Goal: Information Seeking & Learning: Understand process/instructions

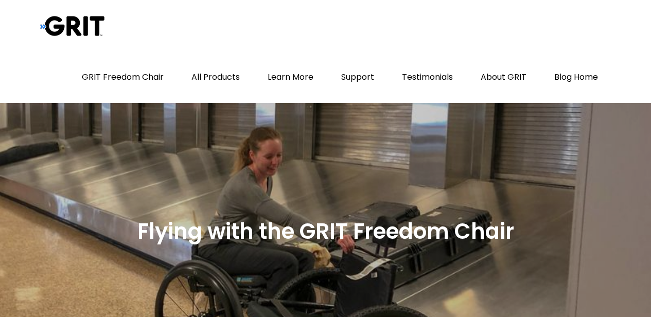
scroll to position [1, 0]
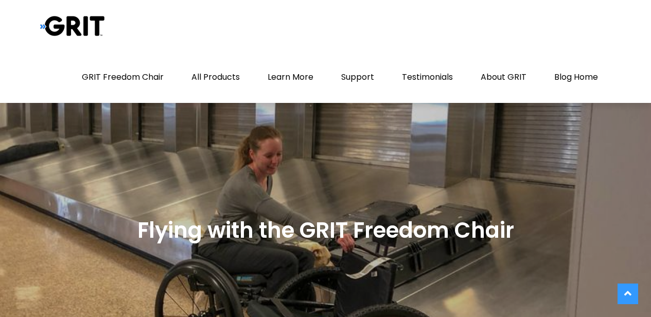
drag, startPoint x: 365, startPoint y: 179, endPoint x: 358, endPoint y: 136, distance: 42.8
click at [358, 136] on div at bounding box center [325, 230] width 651 height 257
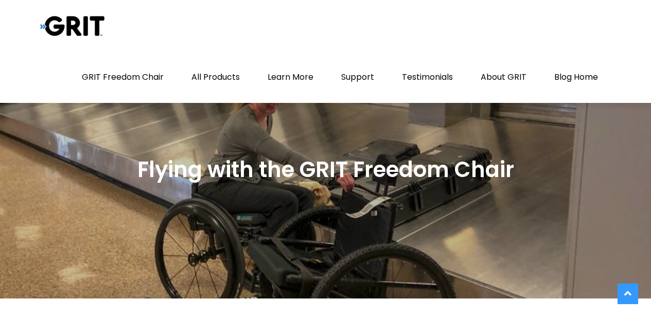
scroll to position [43, 0]
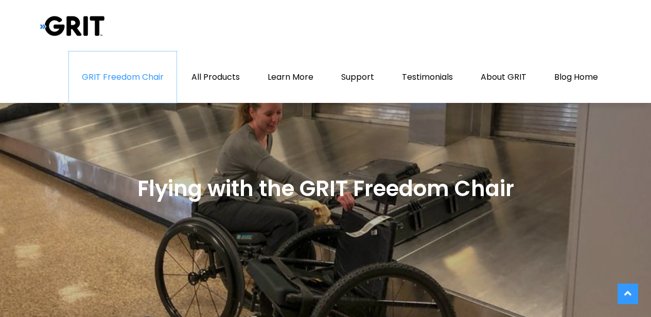
click at [114, 72] on link "GRIT Freedom Chair" at bounding box center [123, 76] width 108 height 51
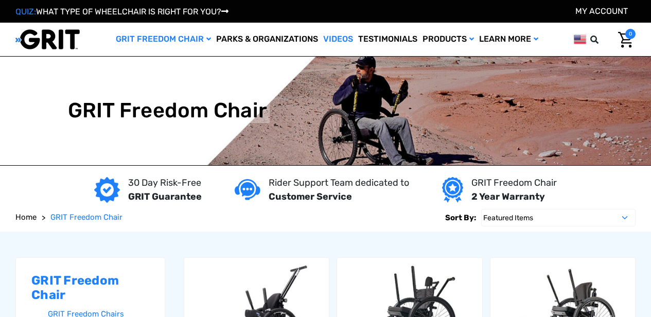
click at [336, 35] on link "Videos" at bounding box center [338, 39] width 35 height 33
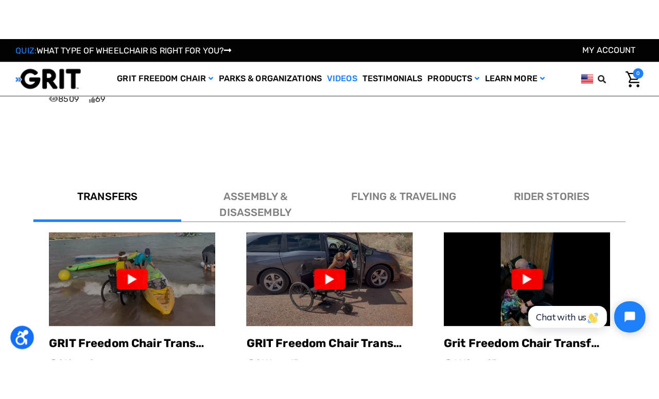
scroll to position [558, 0]
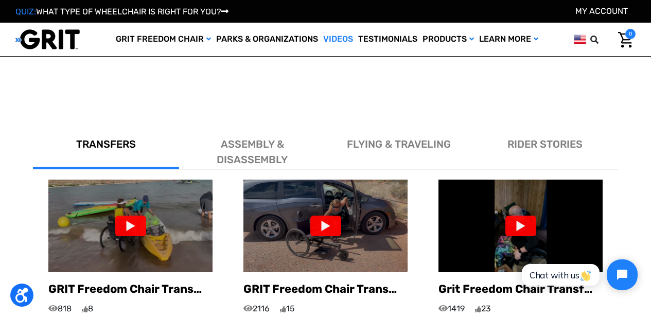
click at [300, 208] on img at bounding box center [325, 226] width 164 height 92
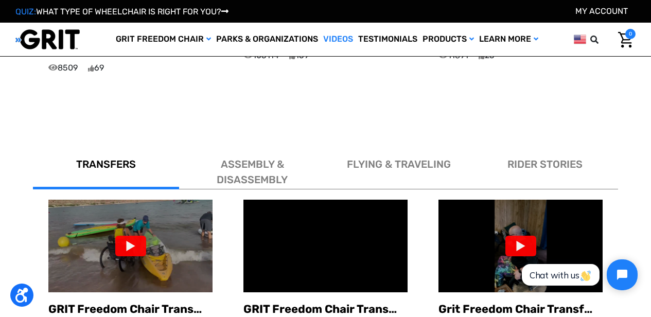
scroll to position [572, 0]
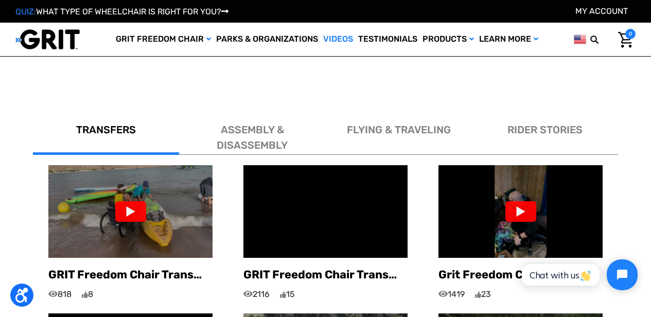
click at [240, 124] on span "ASSEMBLY & DISASSEMBLY" at bounding box center [252, 138] width 71 height 28
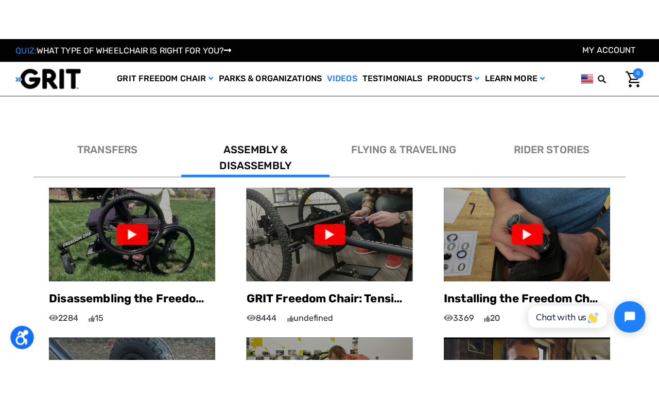
scroll to position [591, 0]
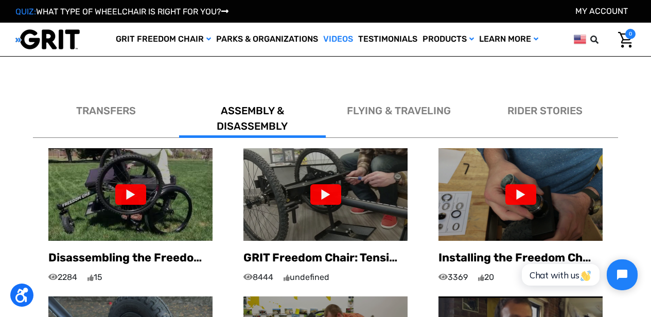
click at [95, 182] on img at bounding box center [130, 194] width 164 height 92
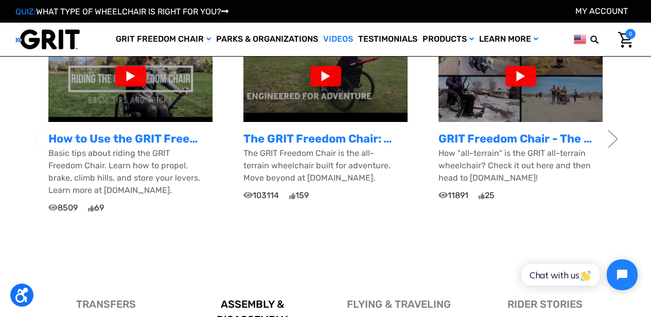
scroll to position [375, 0]
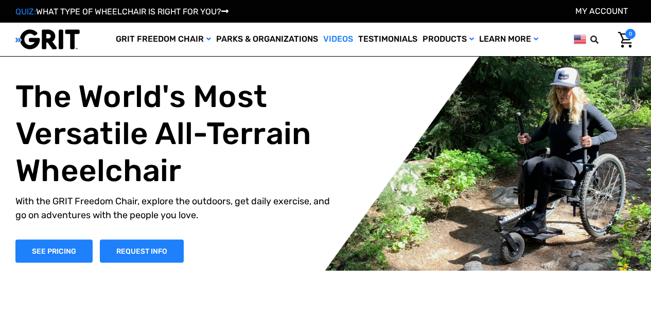
click at [343, 34] on link "Videos" at bounding box center [338, 39] width 35 height 33
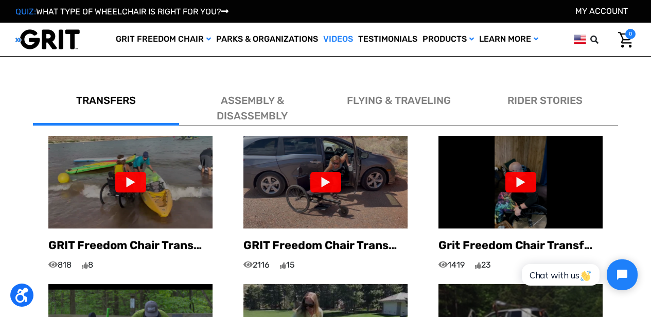
click at [253, 94] on span "ASSEMBLY & DISASSEMBLY" at bounding box center [252, 108] width 71 height 28
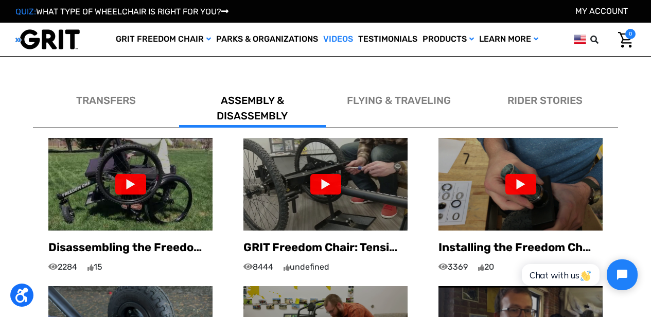
click at [160, 170] on img at bounding box center [130, 184] width 164 height 92
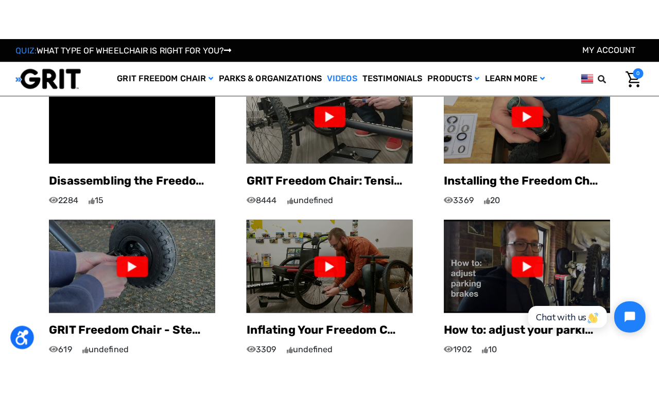
scroll to position [622, 0]
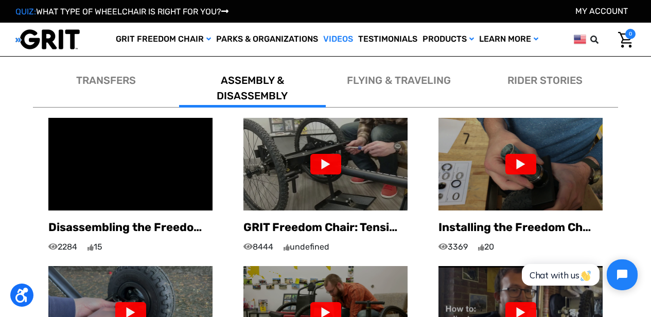
click at [323, 154] on div at bounding box center [325, 164] width 31 height 21
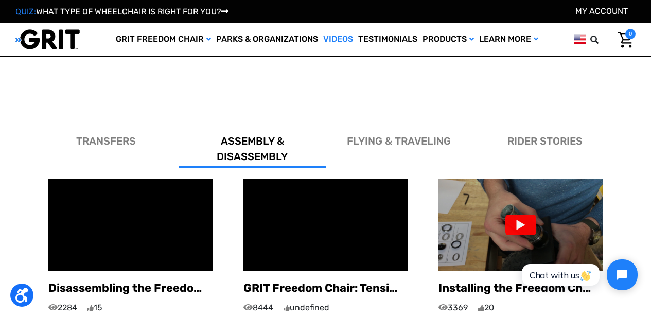
scroll to position [578, 0]
